Goal: Task Accomplishment & Management: Manage account settings

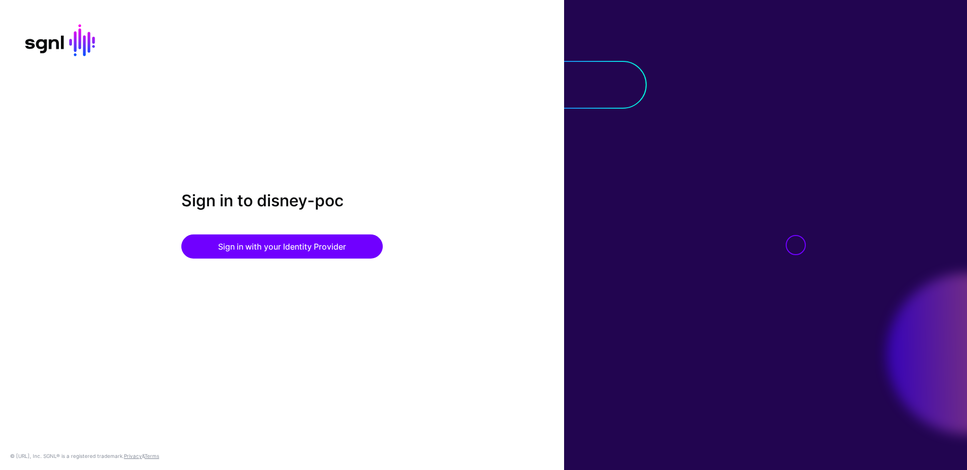
click at [287, 259] on div "Sign in to disney-poc Sign in with your Identity Provider" at bounding box center [282, 235] width 564 height 88
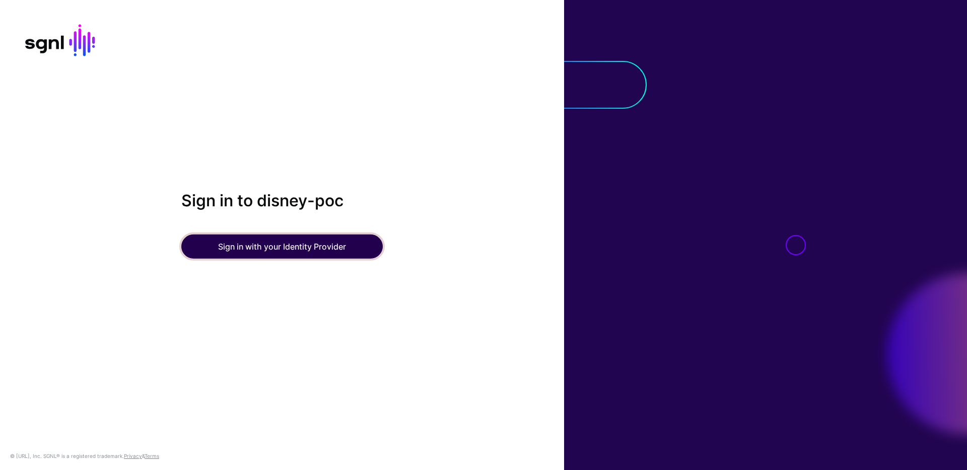
click at [288, 254] on button "Sign in with your Identity Provider" at bounding box center [281, 247] width 201 height 24
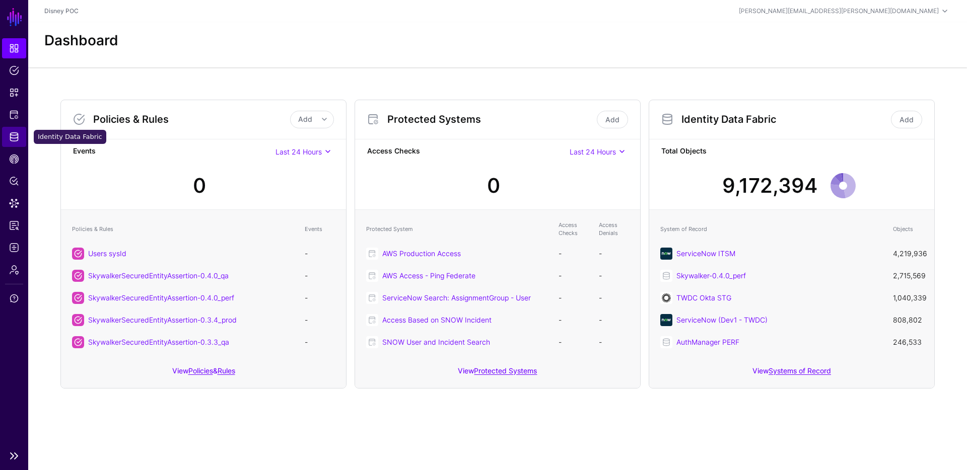
click at [18, 143] on link "Identity Data Fabric" at bounding box center [14, 137] width 24 height 20
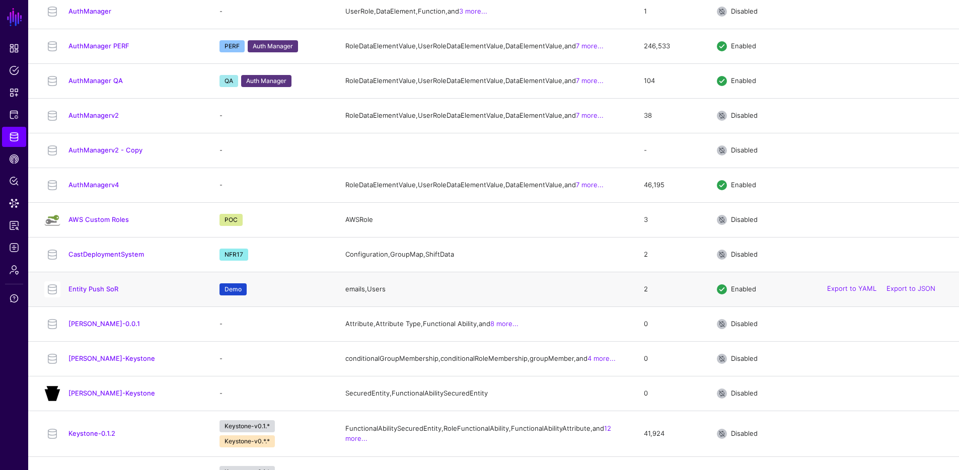
scroll to position [189, 0]
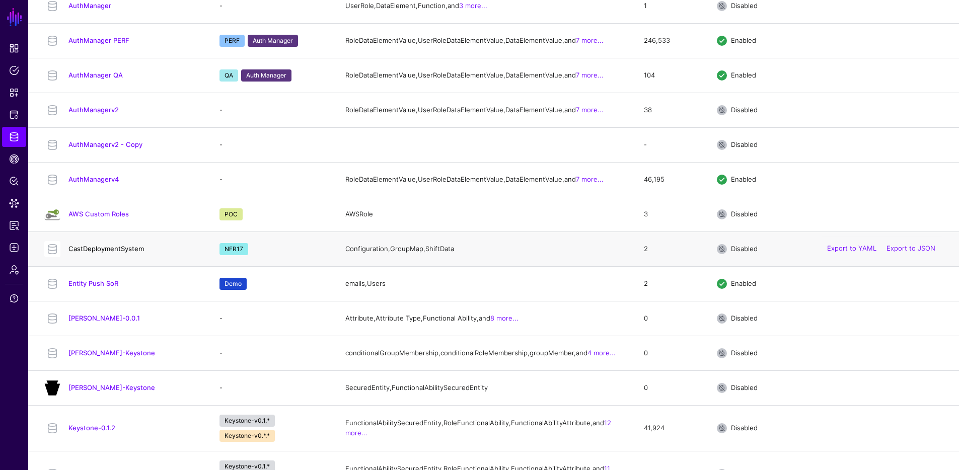
click at [98, 253] on link "CastDeploymentSystem" at bounding box center [106, 249] width 76 height 8
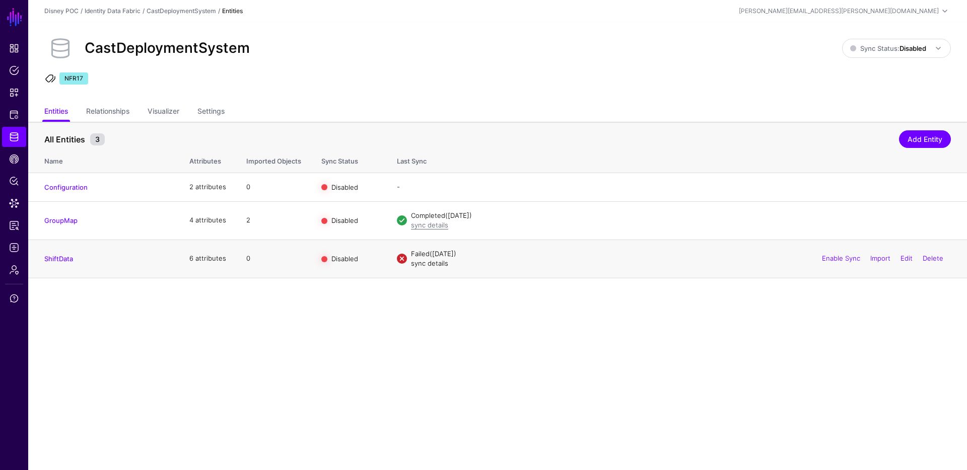
click at [440, 266] on link "sync details" at bounding box center [429, 263] width 37 height 8
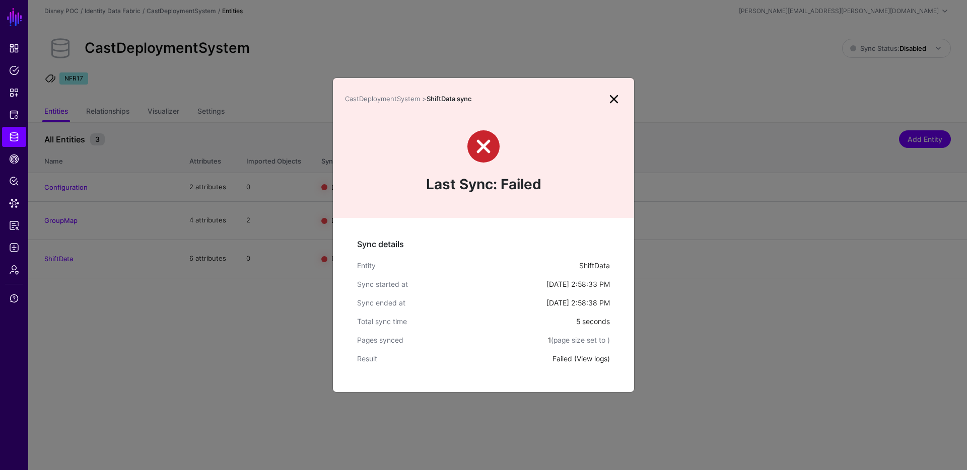
click at [585, 360] on link "View logs" at bounding box center [592, 359] width 31 height 9
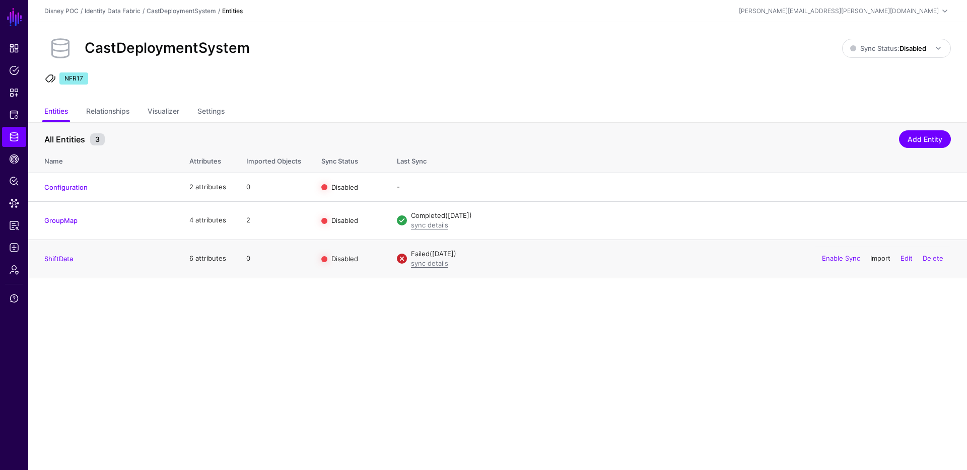
click at [879, 258] on link "Import" at bounding box center [880, 258] width 20 height 8
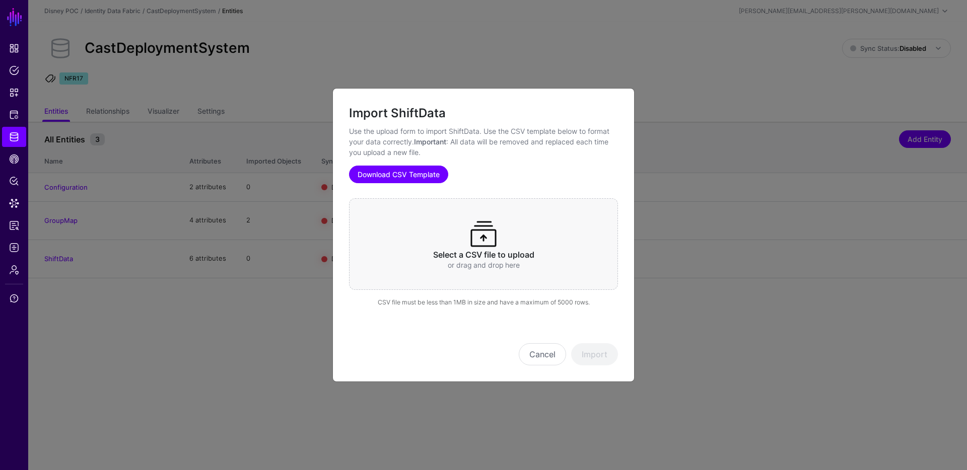
click at [421, 171] on link "Download CSV Template" at bounding box center [398, 175] width 99 height 18
click at [507, 251] on h3 "Select a CSV file to upload" at bounding box center [484, 255] width 230 height 10
click at [588, 351] on button "Import" at bounding box center [594, 354] width 47 height 22
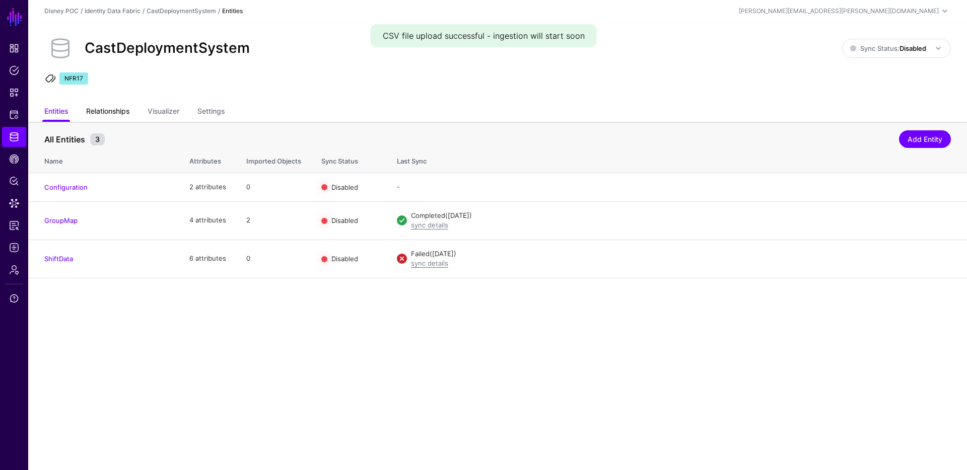
click at [113, 112] on link "Relationships" at bounding box center [107, 112] width 43 height 19
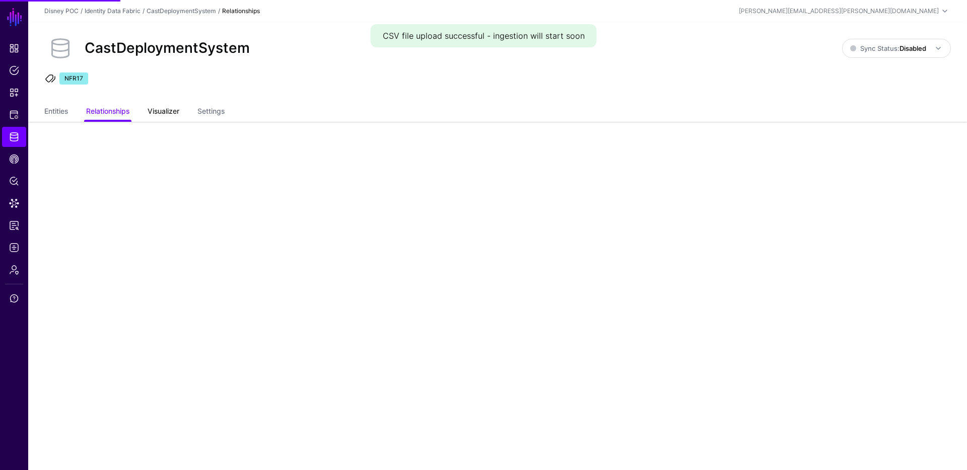
click at [160, 106] on link "Visualizer" at bounding box center [164, 112] width 32 height 19
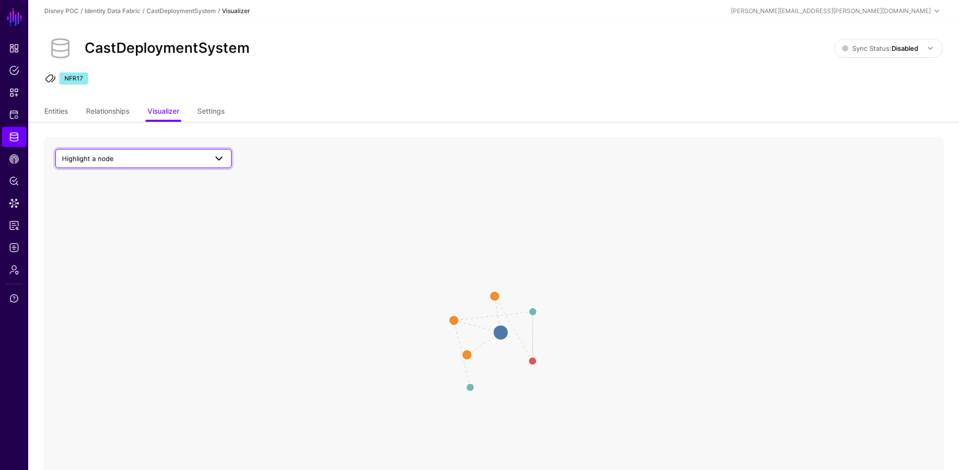
click at [147, 163] on span "Highlight a node" at bounding box center [134, 158] width 145 height 11
click at [121, 264] on div "ShiftData" at bounding box center [149, 266] width 150 height 10
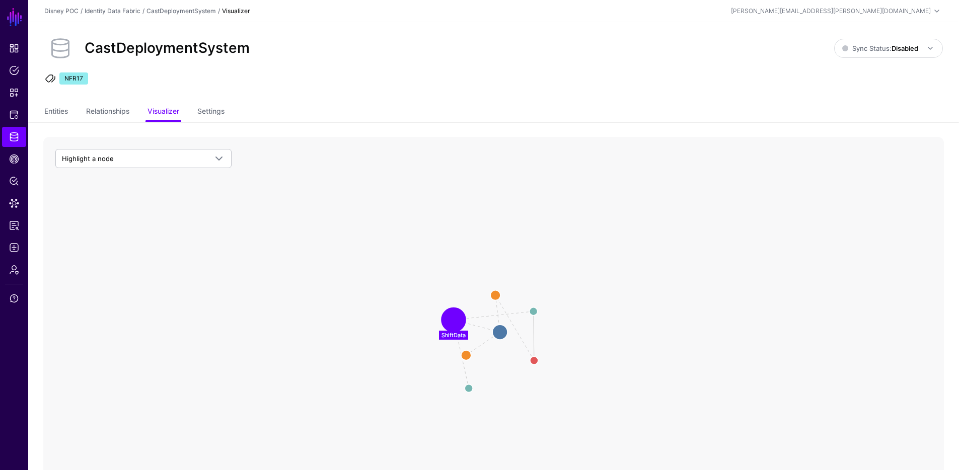
click at [460, 319] on circle at bounding box center [454, 320] width 20 height 20
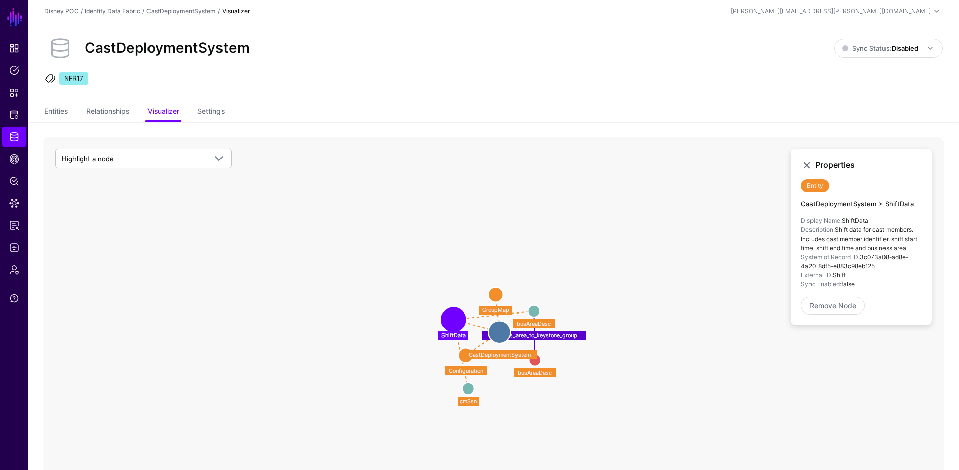
click at [533, 309] on circle at bounding box center [534, 312] width 12 height 12
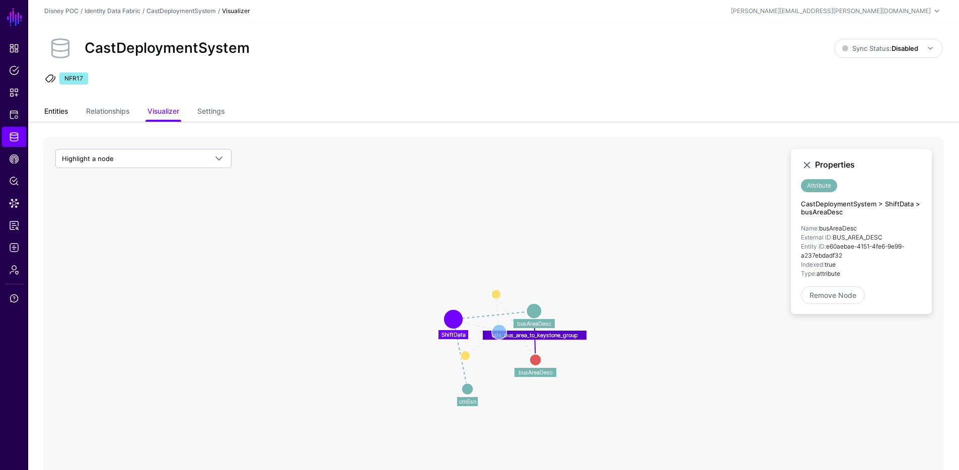
click at [62, 113] on link "Entities" at bounding box center [56, 112] width 24 height 19
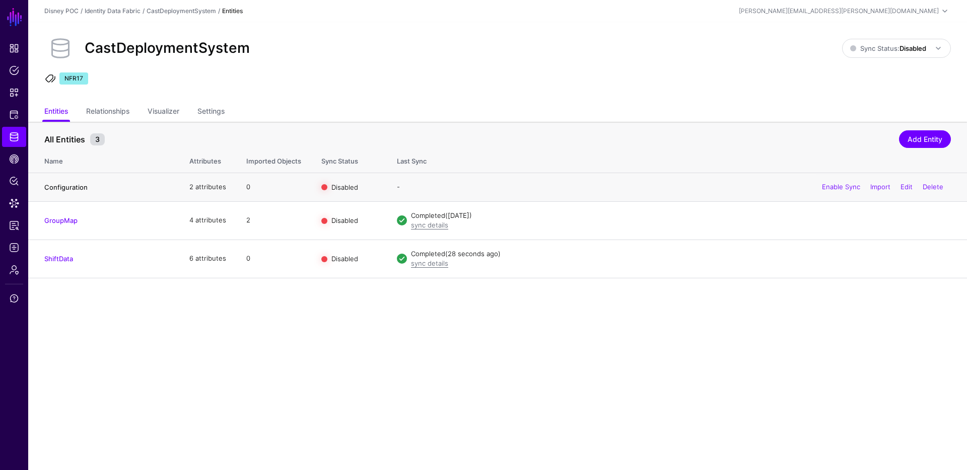
click at [79, 188] on link "Configuration" at bounding box center [65, 187] width 43 height 8
click at [875, 187] on link "Import" at bounding box center [880, 187] width 20 height 8
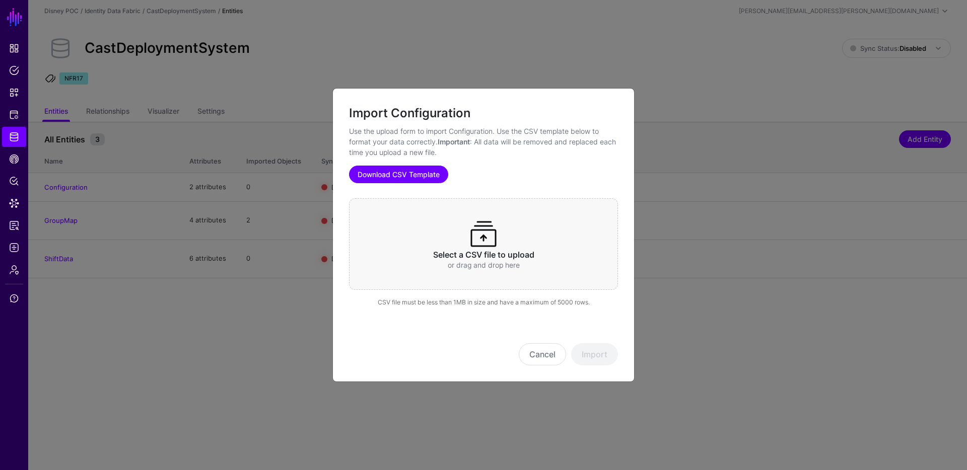
click at [406, 174] on link "Download CSV Template" at bounding box center [398, 175] width 99 height 18
click at [492, 244] on span at bounding box center [483, 234] width 32 height 32
click at [603, 348] on button "Import" at bounding box center [594, 354] width 47 height 22
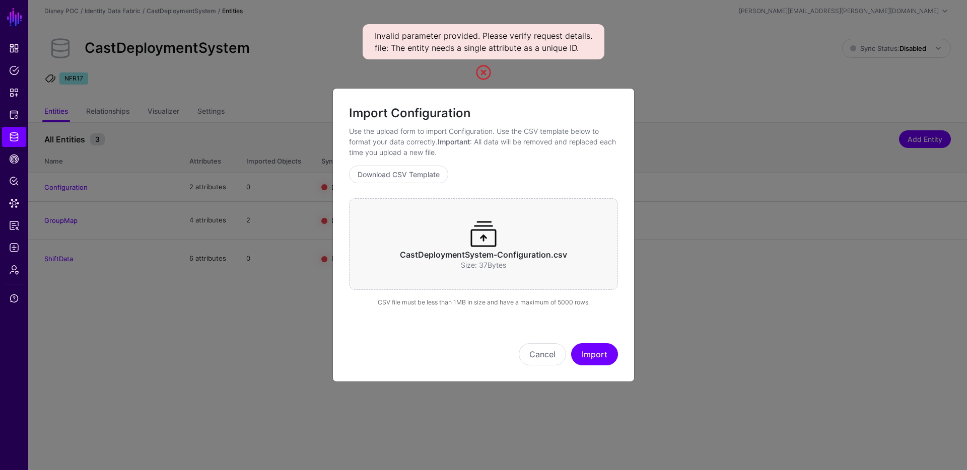
click at [536, 251] on h3 "CastDeploymentSystem-Configuration.csv" at bounding box center [484, 255] width 230 height 10
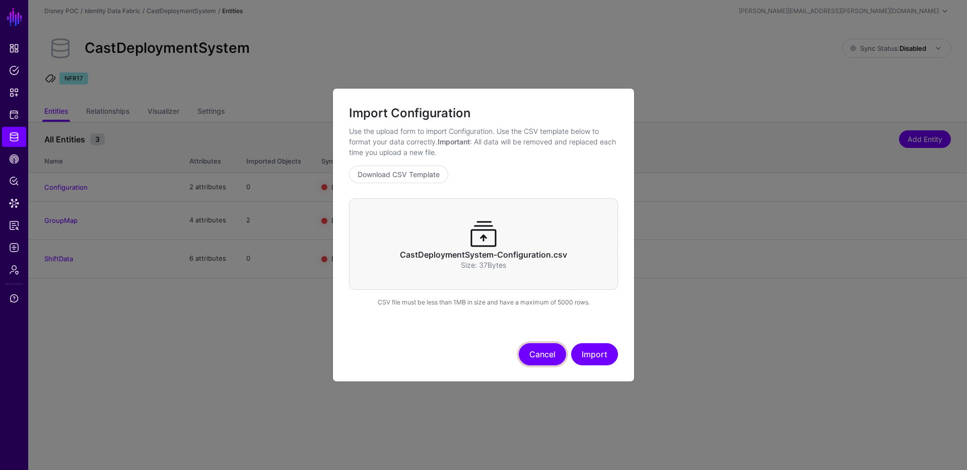
click at [555, 356] on button "Cancel" at bounding box center [542, 354] width 47 height 22
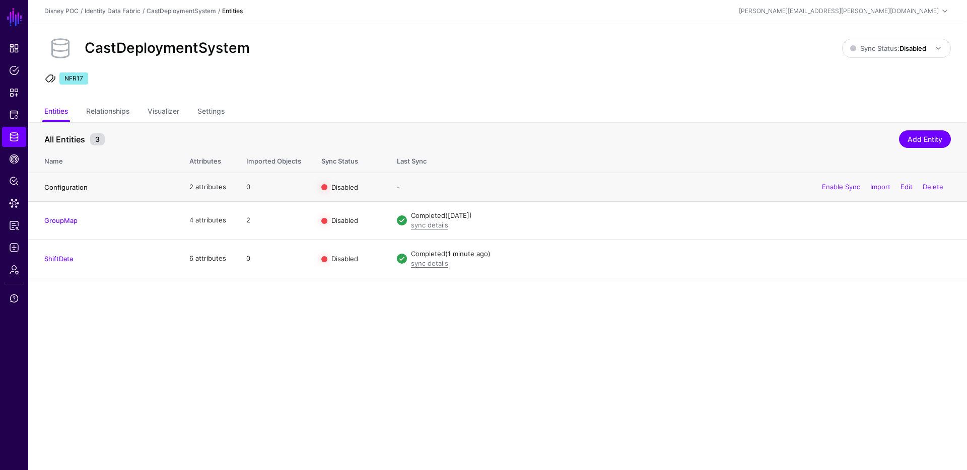
click at [71, 186] on link "Configuration" at bounding box center [65, 187] width 43 height 8
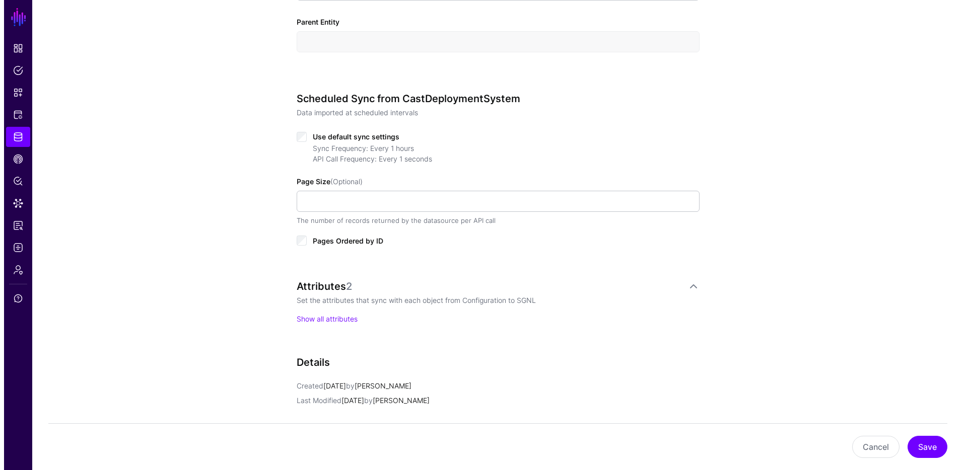
scroll to position [574, 0]
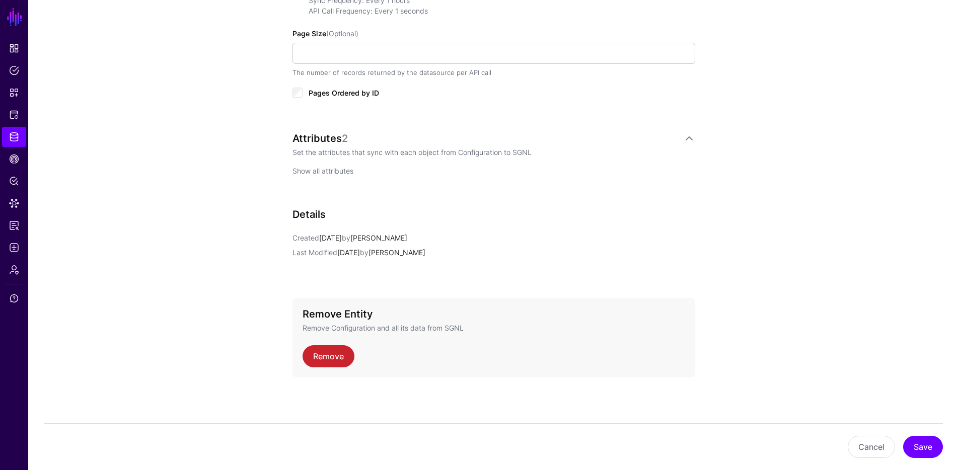
click at [319, 171] on link "Show all attributes" at bounding box center [323, 171] width 61 height 9
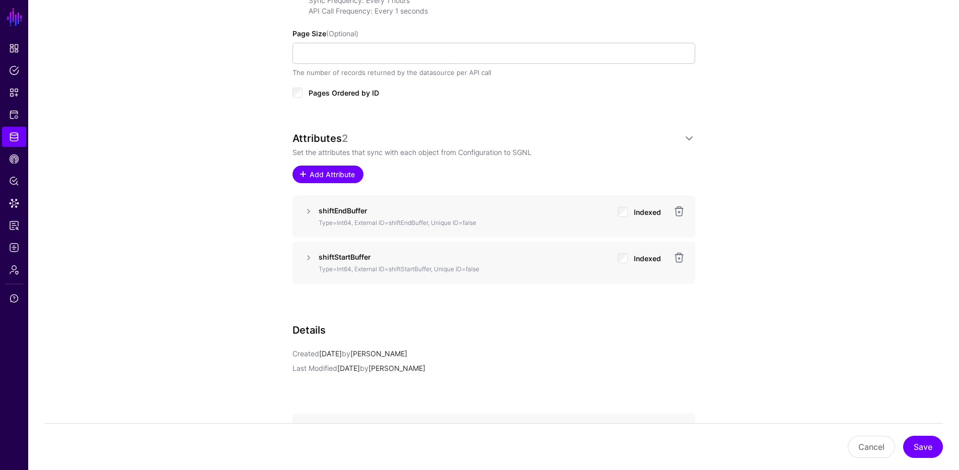
click at [317, 177] on span "Add Attribute" at bounding box center [332, 174] width 48 height 11
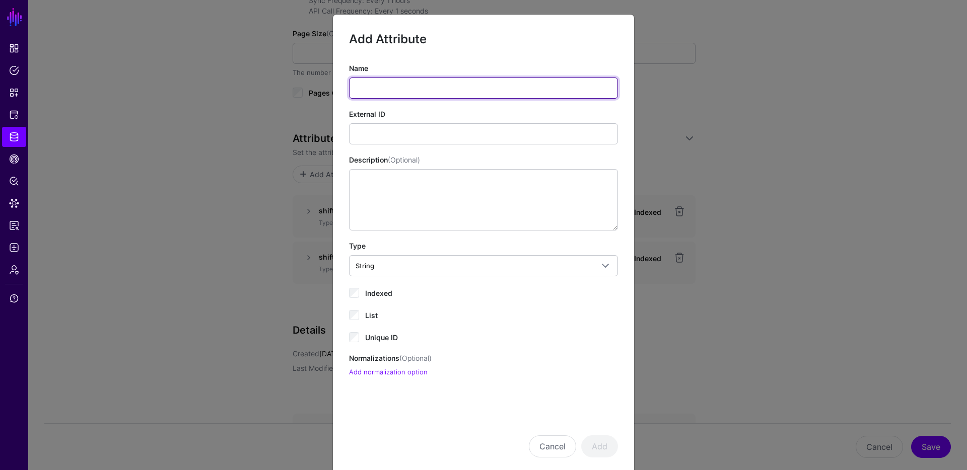
click at [384, 95] on input "Name" at bounding box center [483, 88] width 269 height 21
type input "**"
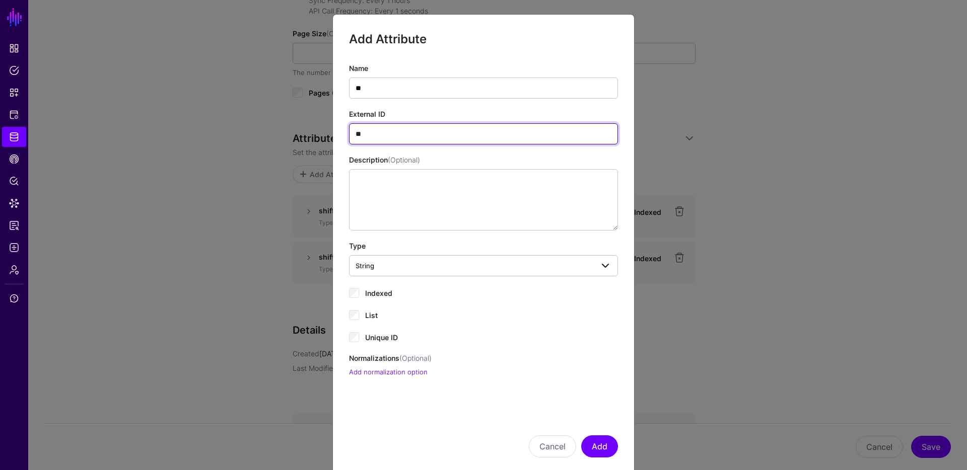
type input "**"
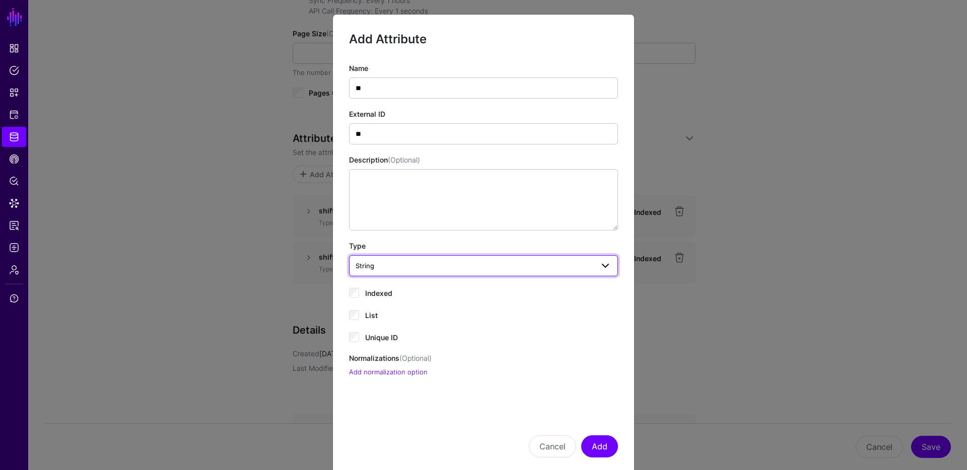
click at [397, 269] on span "String" at bounding box center [475, 265] width 238 height 11
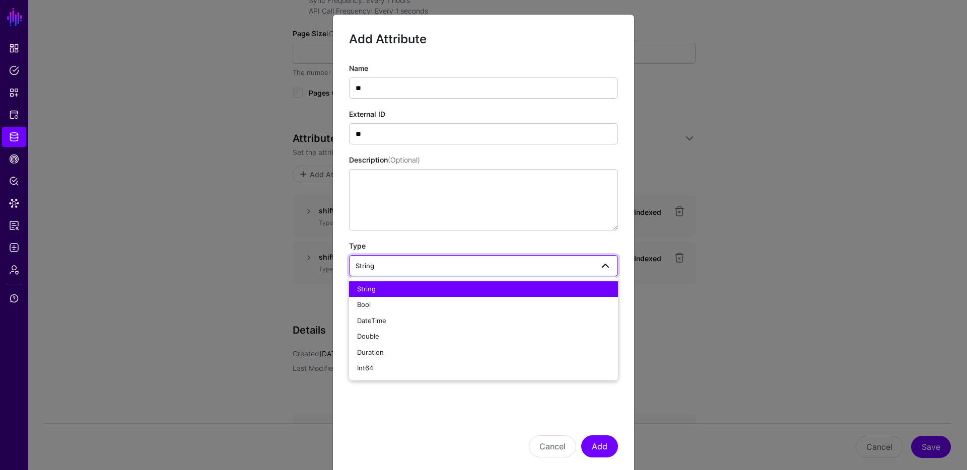
click at [383, 288] on div "String" at bounding box center [483, 290] width 253 height 10
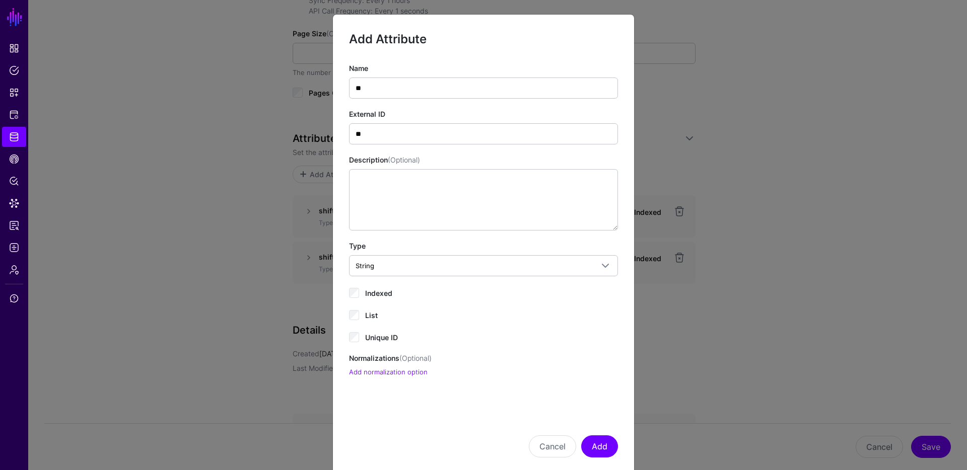
click at [370, 295] on span "Indexed" at bounding box center [378, 293] width 27 height 9
click at [359, 334] on div "Unique ID" at bounding box center [483, 337] width 269 height 12
click at [591, 445] on button "Add" at bounding box center [599, 447] width 37 height 22
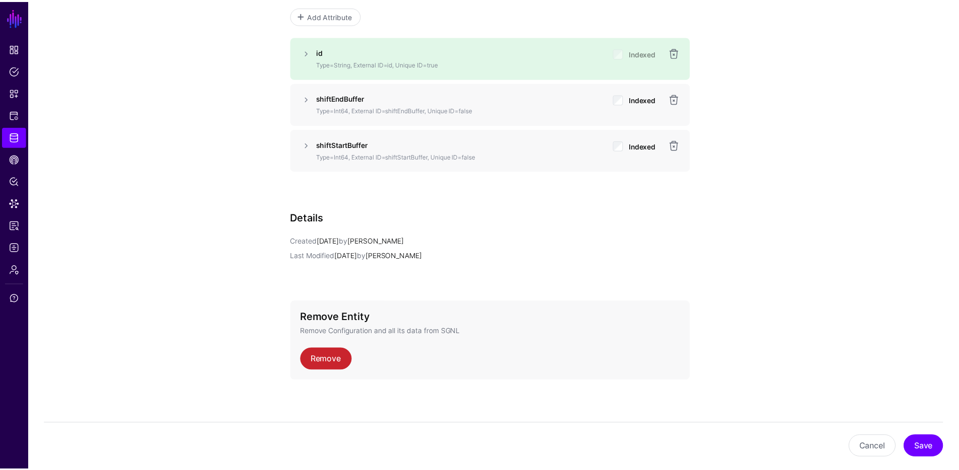
scroll to position [736, 0]
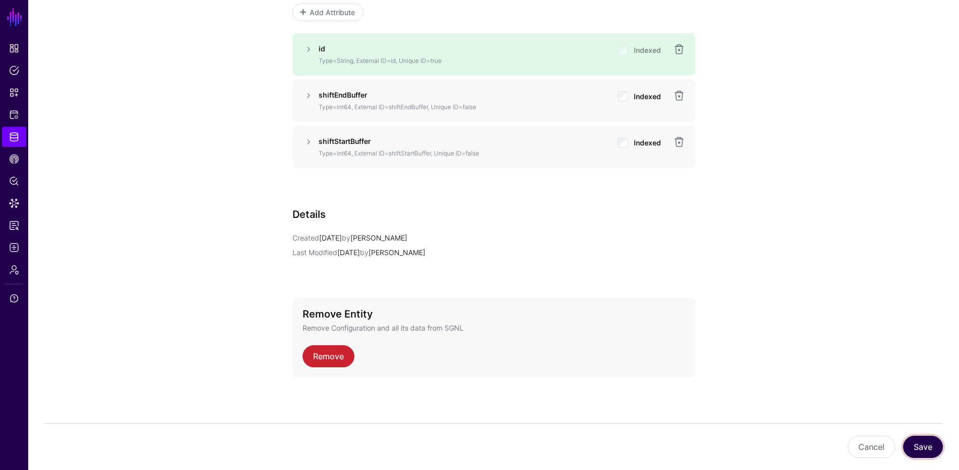
click at [913, 444] on button "Save" at bounding box center [923, 447] width 40 height 22
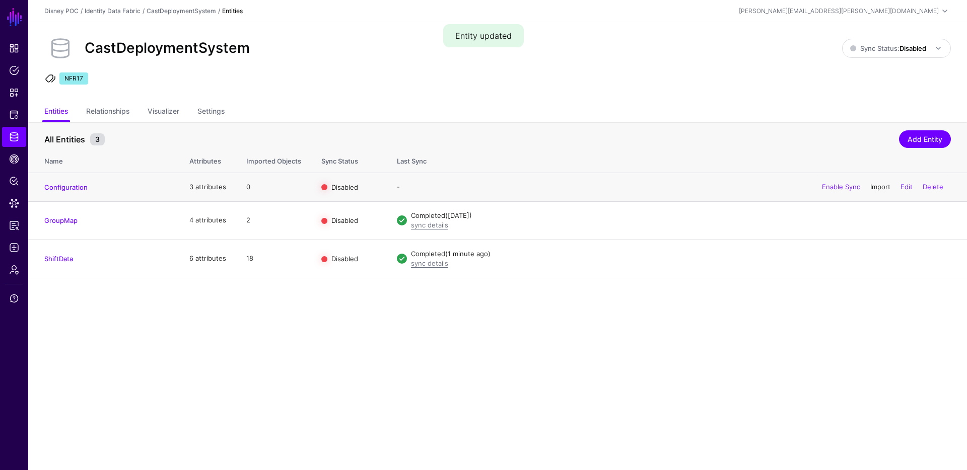
click at [877, 188] on link "Import" at bounding box center [880, 187] width 20 height 8
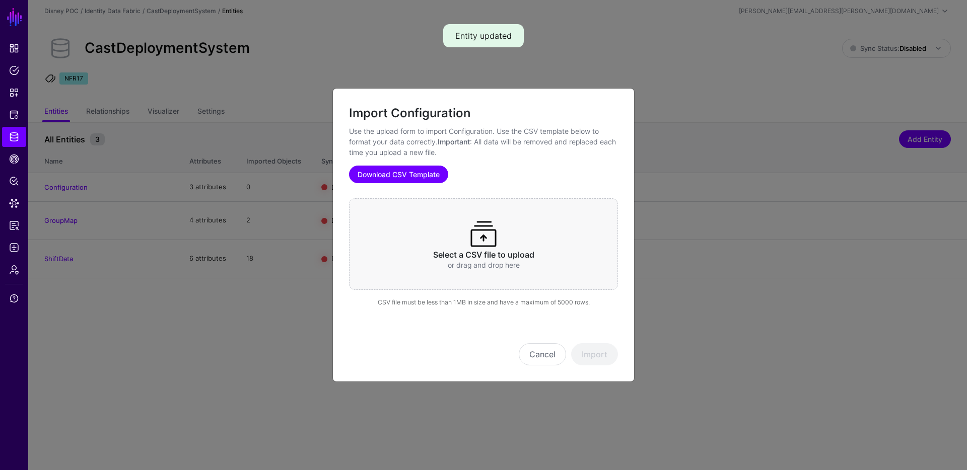
click at [406, 170] on link "Download CSV Template" at bounding box center [398, 175] width 99 height 18
click at [486, 260] on div "Select a CSV file to upload or drag and drop here" at bounding box center [483, 244] width 269 height 92
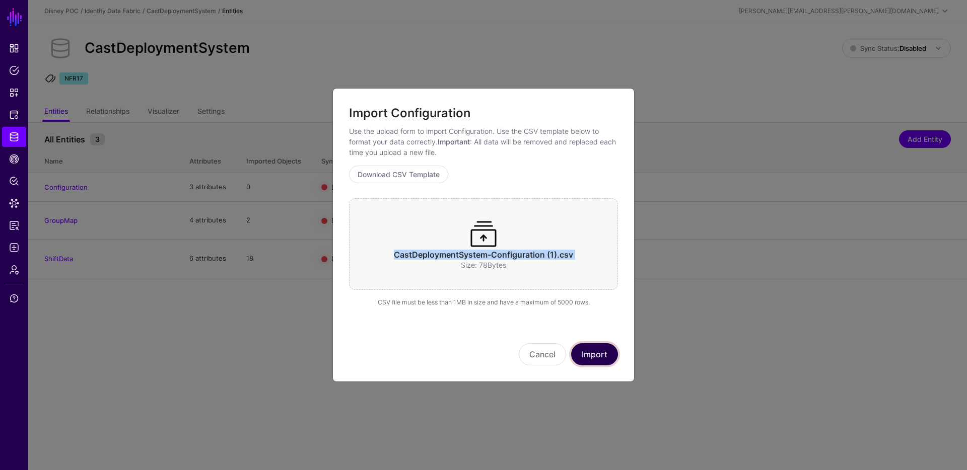
click at [589, 349] on button "Import" at bounding box center [594, 354] width 47 height 22
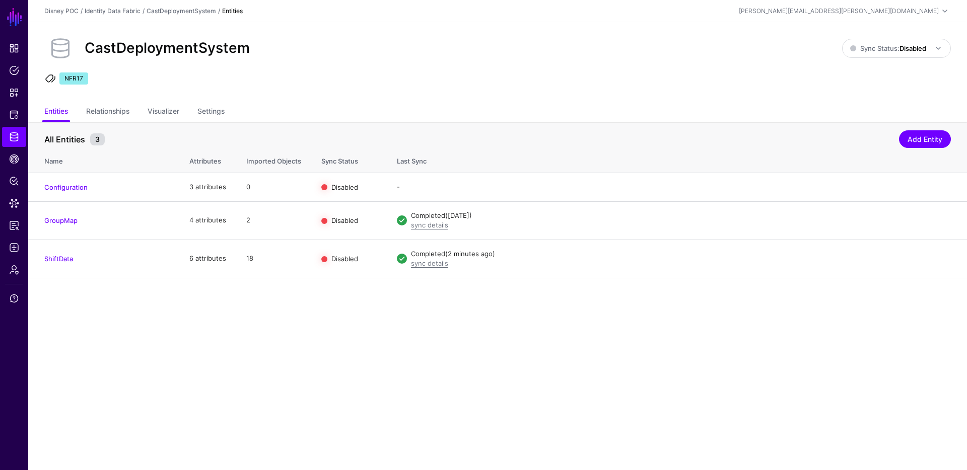
click at [300, 359] on main "SGNL Dashboard Policies Snippets Protected Systems Identity Data Fabric CAEP Hu…" at bounding box center [483, 235] width 967 height 470
click at [51, 109] on link "Entities" at bounding box center [56, 112] width 24 height 19
click at [113, 108] on link "Relationships" at bounding box center [107, 112] width 43 height 19
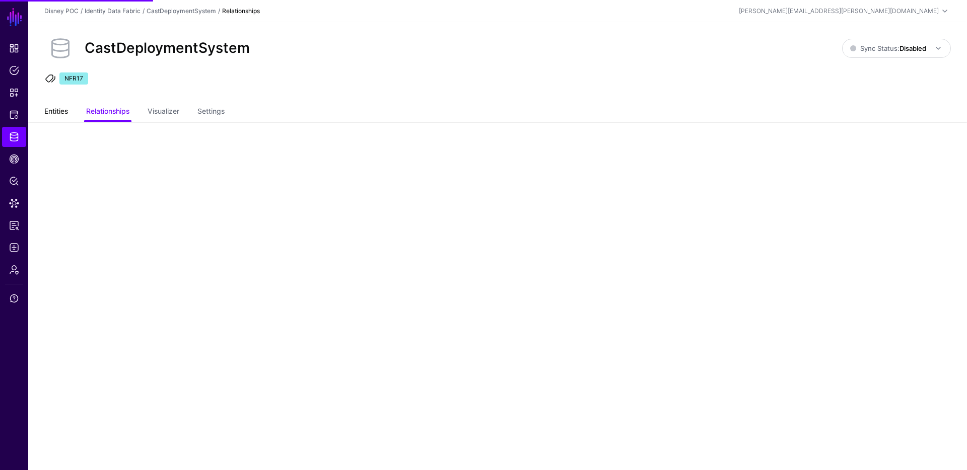
click at [64, 114] on link "Entities" at bounding box center [56, 112] width 24 height 19
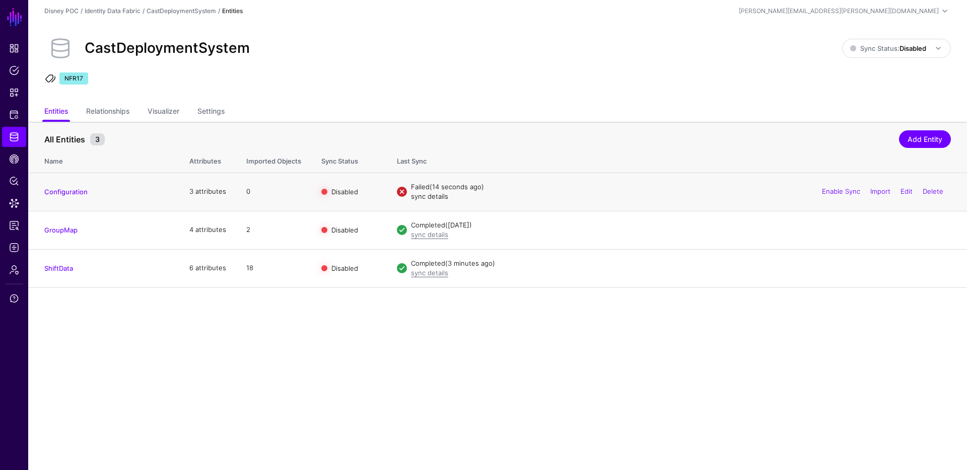
click at [430, 199] on link "sync details" at bounding box center [429, 196] width 37 height 8
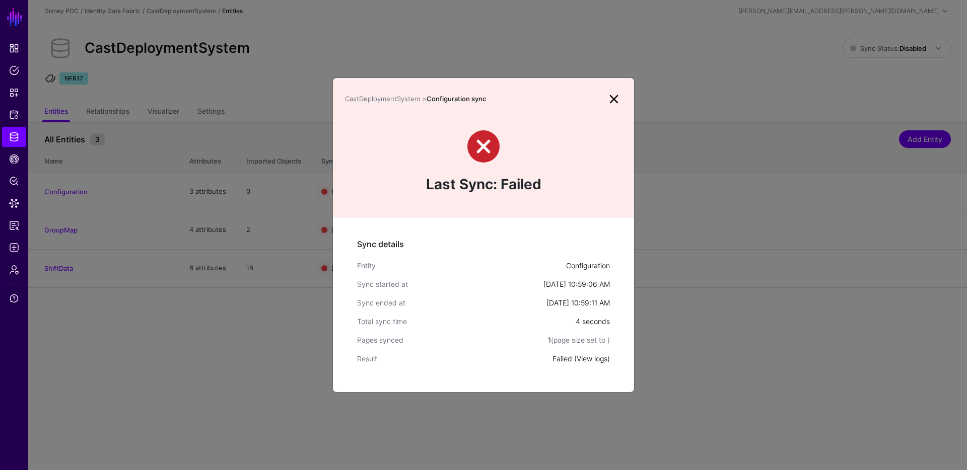
click at [596, 362] on link "View logs" at bounding box center [592, 359] width 31 height 9
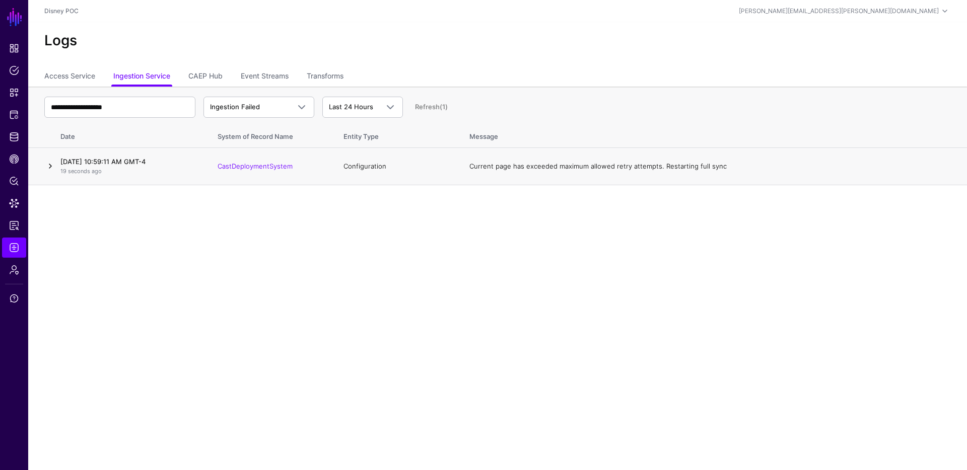
click at [49, 167] on link at bounding box center [50, 166] width 12 height 12
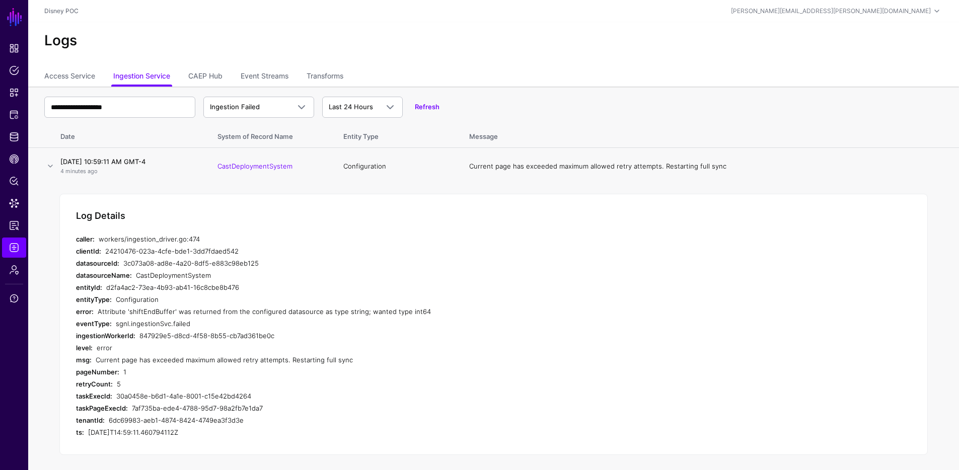
click at [142, 301] on div "Configuration" at bounding box center [297, 300] width 363 height 12
click at [143, 300] on div "Configuration" at bounding box center [297, 300] width 363 height 12
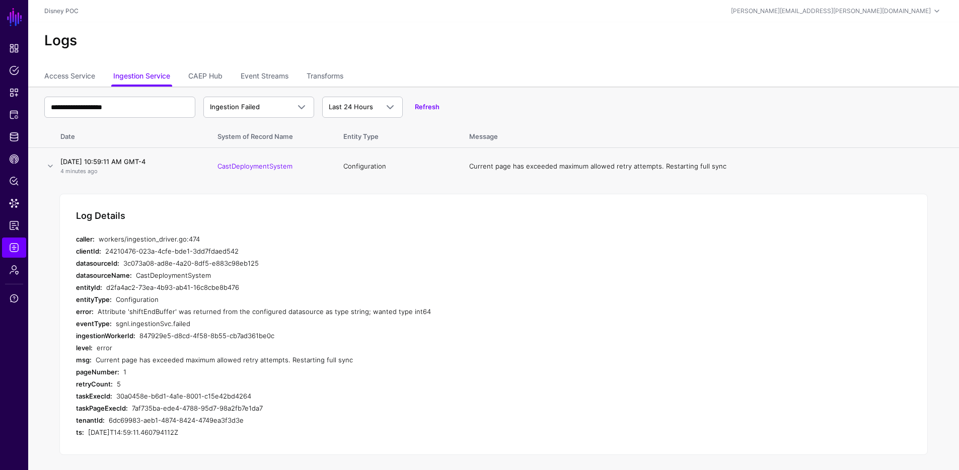
click at [106, 314] on div "Attribute 'shiftEndBuffer' was returned from the configured datasource as type …" at bounding box center [288, 312] width 381 height 12
click at [200, 312] on div "Attribute 'shiftEndBuffer' was returned from the configured datasource as type …" at bounding box center [288, 312] width 381 height 12
click at [255, 313] on div "Attribute 'shiftEndBuffer' was returned from the configured datasource as type …" at bounding box center [288, 312] width 381 height 12
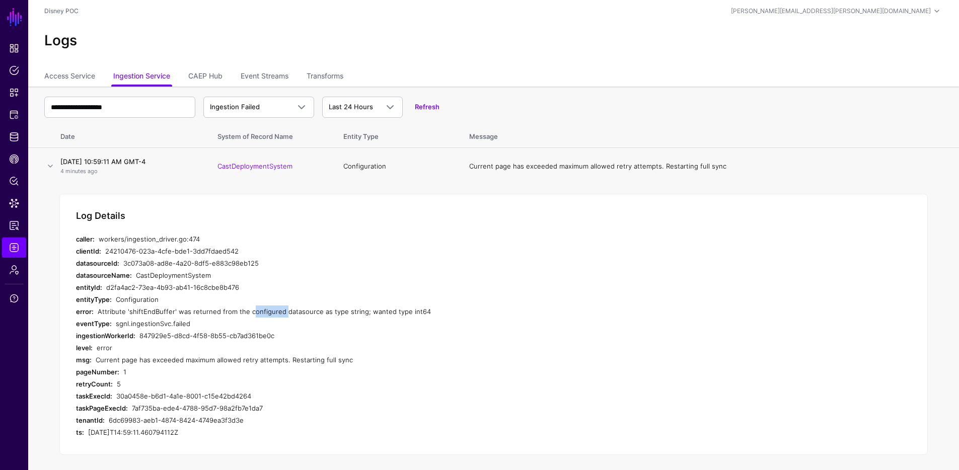
click at [255, 313] on div "Attribute 'shiftEndBuffer' was returned from the configured datasource as type …" at bounding box center [288, 312] width 381 height 12
click at [299, 313] on div "Attribute 'shiftEndBuffer' was returned from the configured datasource as type …" at bounding box center [288, 312] width 381 height 12
click at [326, 310] on div "Attribute 'shiftEndBuffer' was returned from the configured datasource as type …" at bounding box center [288, 312] width 381 height 12
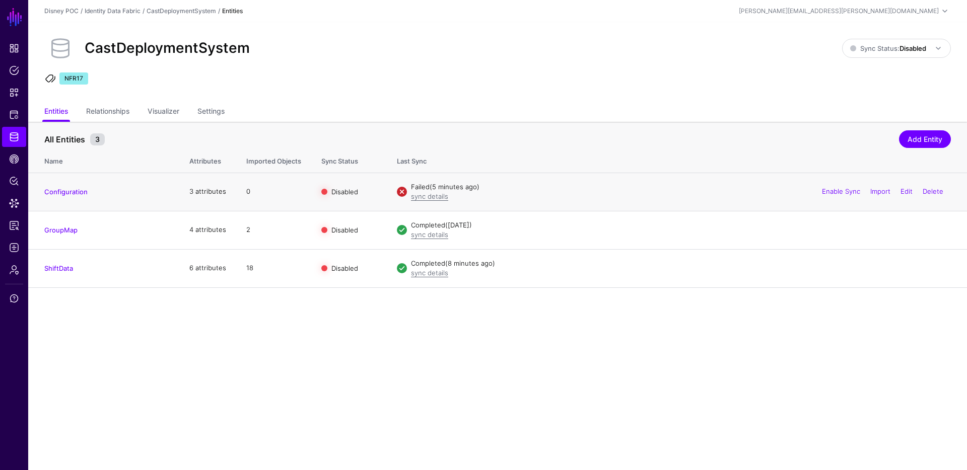
click at [69, 196] on h4 "Configuration" at bounding box center [106, 191] width 125 height 9
click at [71, 194] on link "Configuration" at bounding box center [65, 192] width 43 height 8
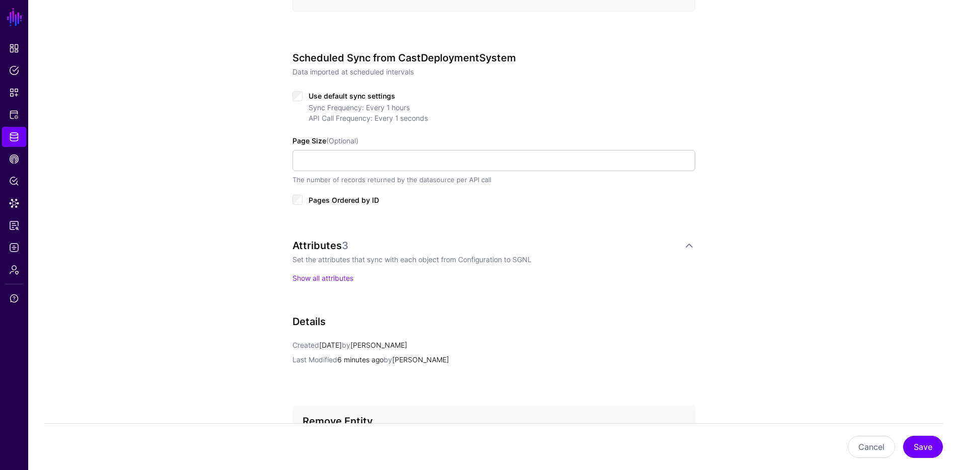
scroll to position [574, 0]
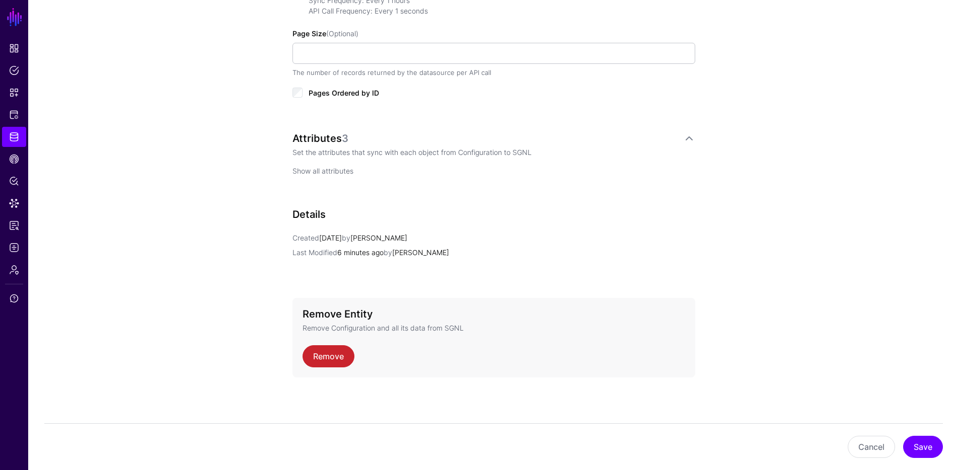
click at [327, 170] on link "Show all attributes" at bounding box center [323, 171] width 61 height 9
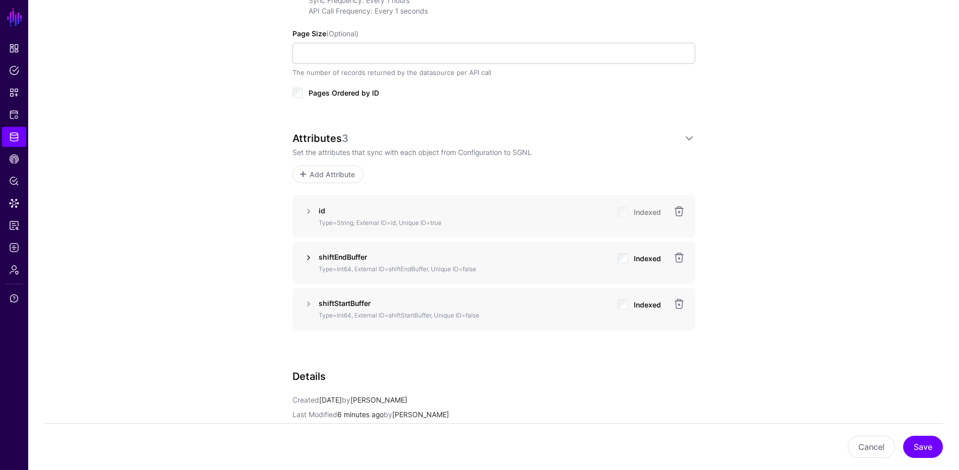
click at [311, 258] on link at bounding box center [309, 258] width 12 height 12
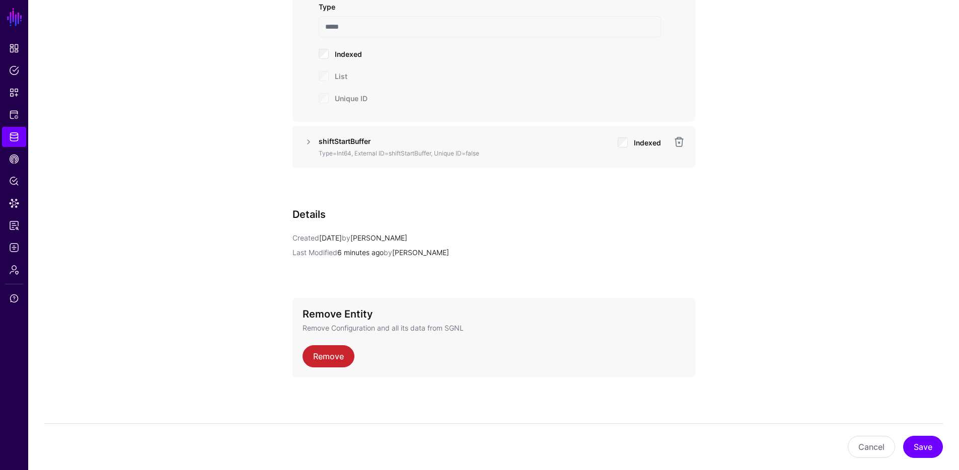
scroll to position [0, 0]
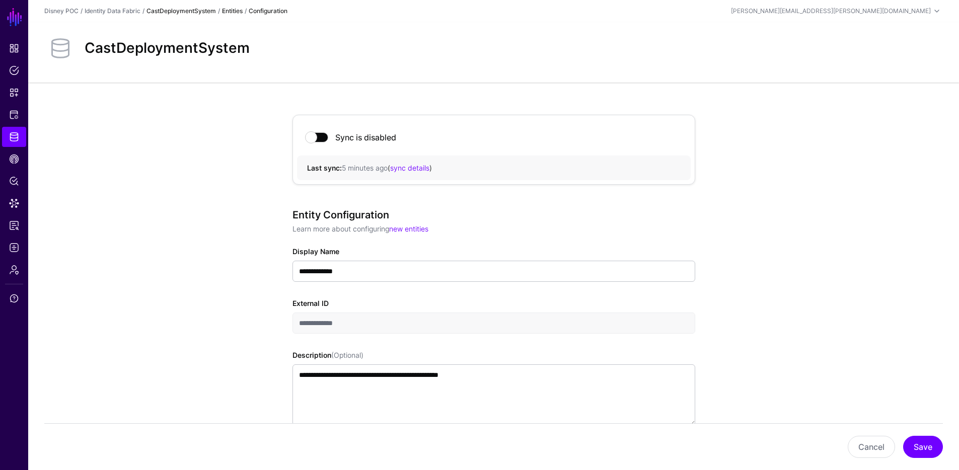
click at [206, 10] on link "CastDeploymentSystem" at bounding box center [181, 11] width 69 height 8
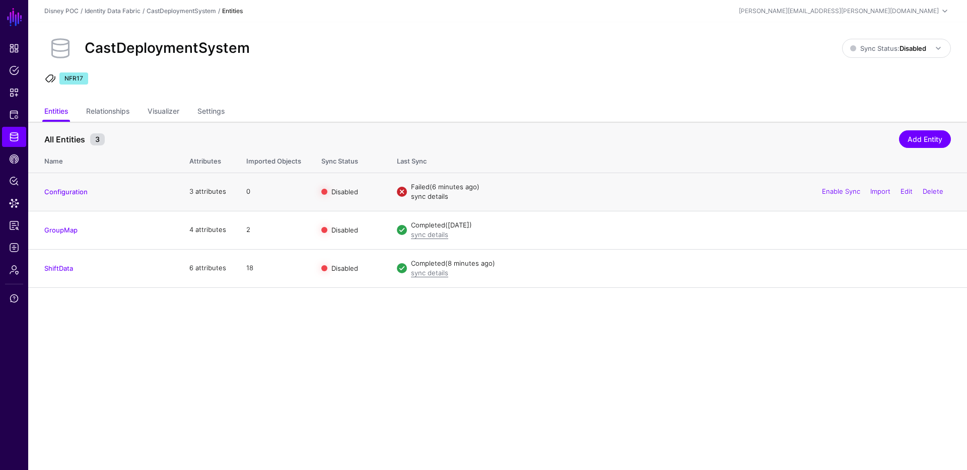
click at [417, 197] on link "sync details" at bounding box center [429, 196] width 37 height 8
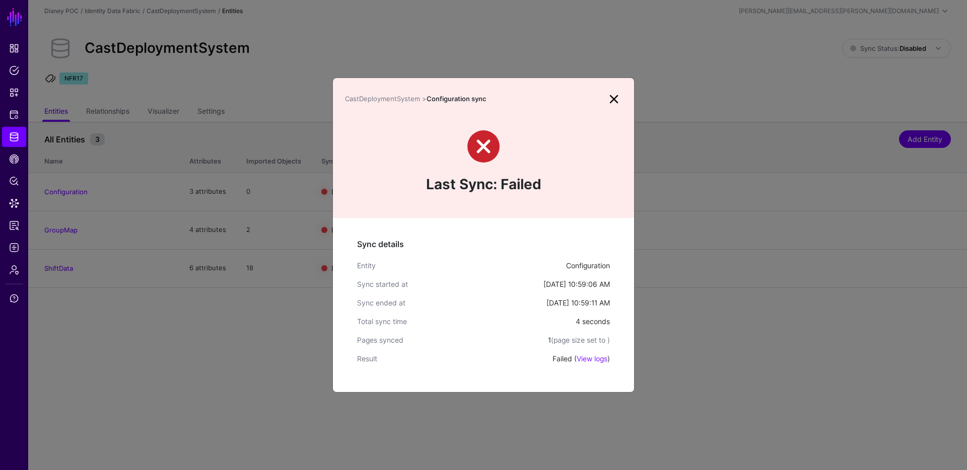
click at [615, 96] on link at bounding box center [614, 99] width 16 height 16
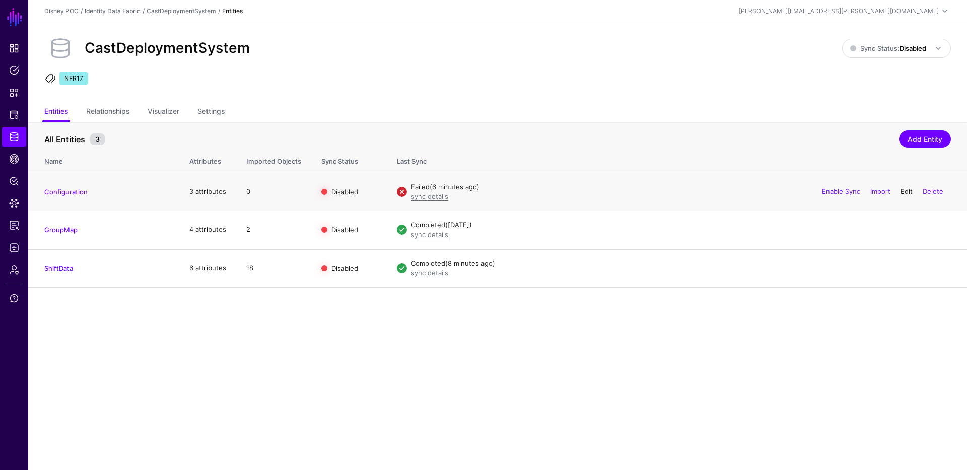
click at [908, 190] on link "Edit" at bounding box center [906, 191] width 12 height 8
click at [870, 191] on link "Import" at bounding box center [880, 191] width 20 height 8
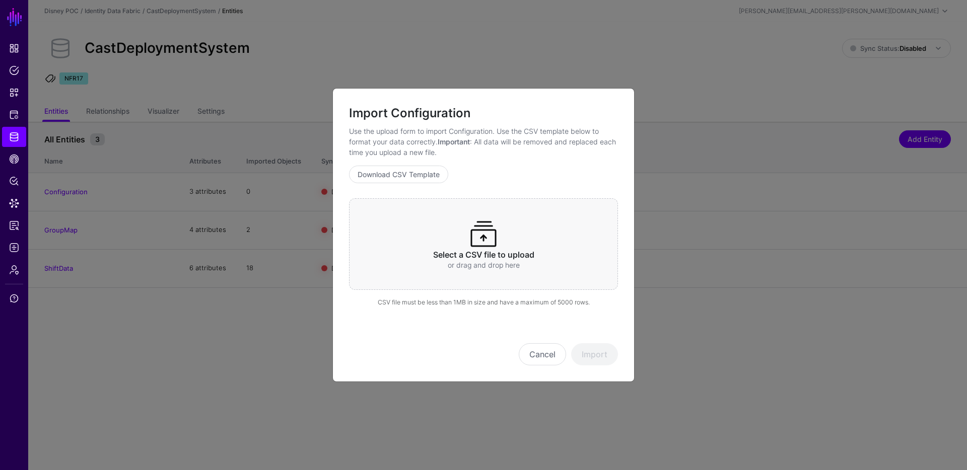
click at [482, 247] on span at bounding box center [483, 234] width 32 height 32
click at [607, 354] on button "Import" at bounding box center [594, 354] width 47 height 22
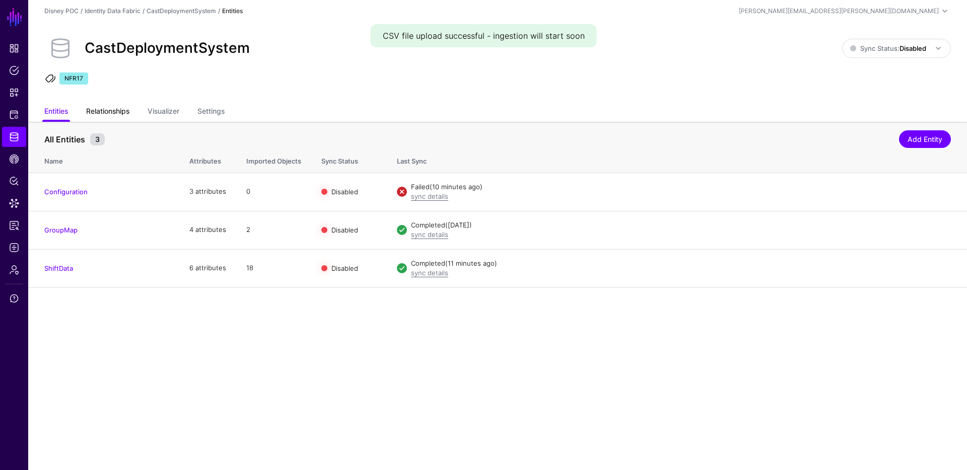
click at [104, 111] on link "Relationships" at bounding box center [107, 112] width 43 height 19
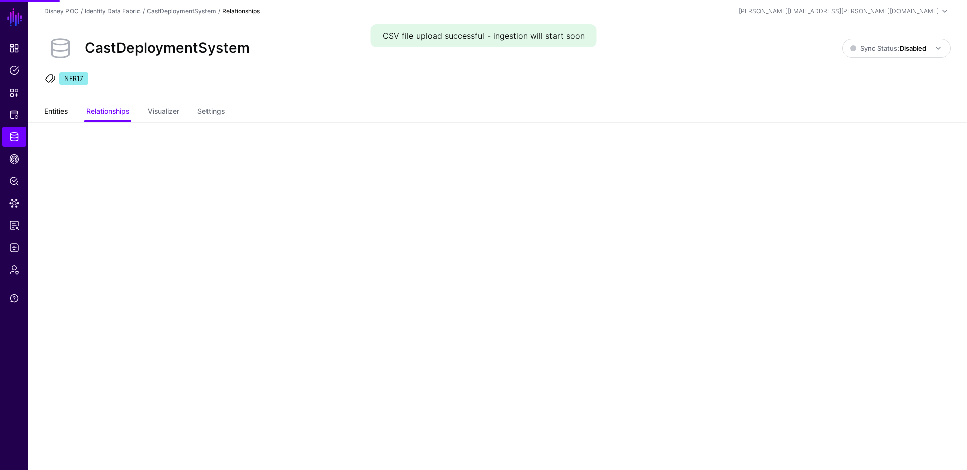
click at [59, 112] on link "Entities" at bounding box center [56, 112] width 24 height 19
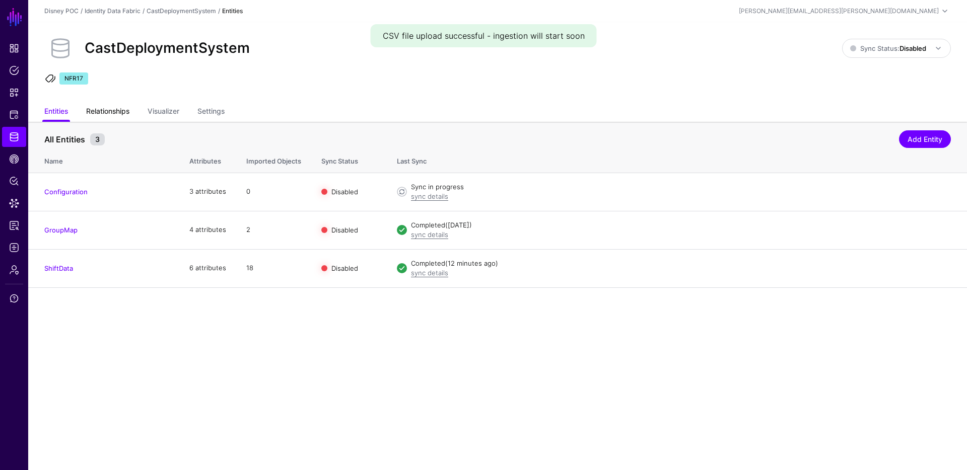
click at [112, 108] on link "Relationships" at bounding box center [107, 112] width 43 height 19
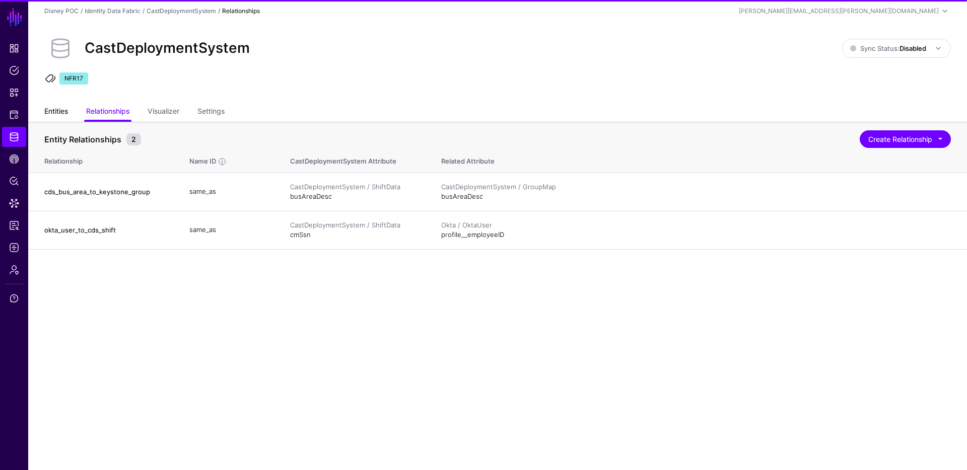
click at [52, 113] on link "Entities" at bounding box center [56, 112] width 24 height 19
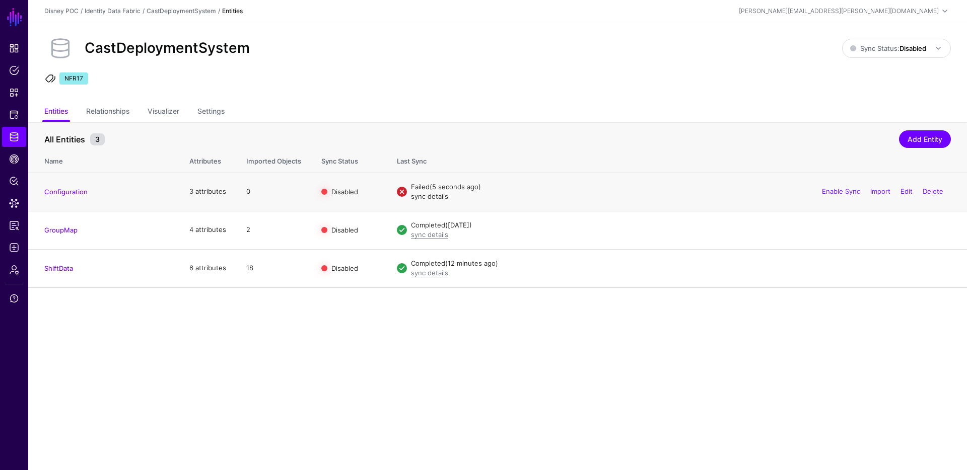
click at [425, 196] on link "sync details" at bounding box center [429, 196] width 37 height 8
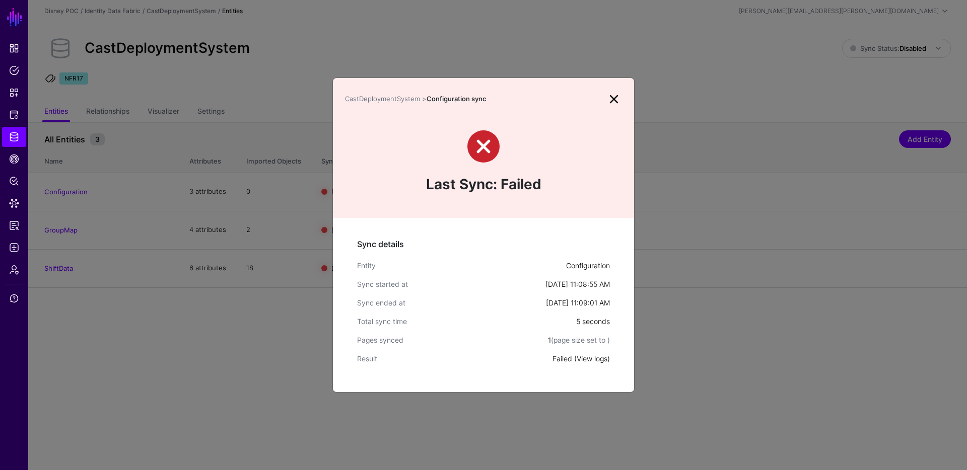
click at [583, 361] on link "View logs" at bounding box center [592, 359] width 31 height 9
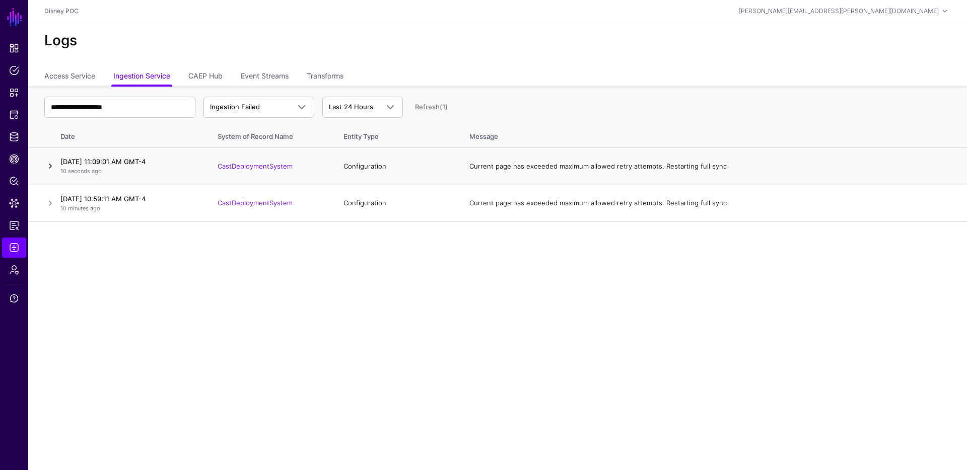
click at [49, 164] on link at bounding box center [50, 166] width 12 height 12
